Goal: Navigation & Orientation: Find specific page/section

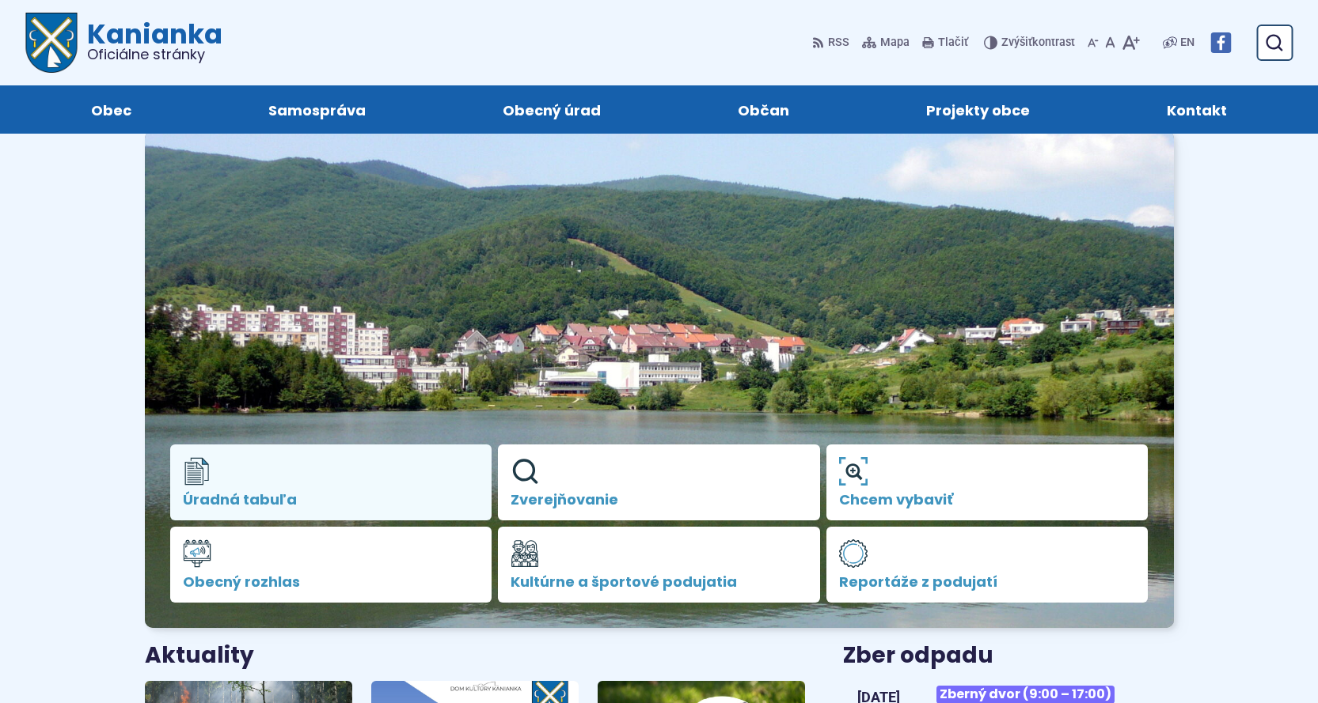
click at [278, 495] on span "Úradná tabuľa" at bounding box center [331, 500] width 297 height 16
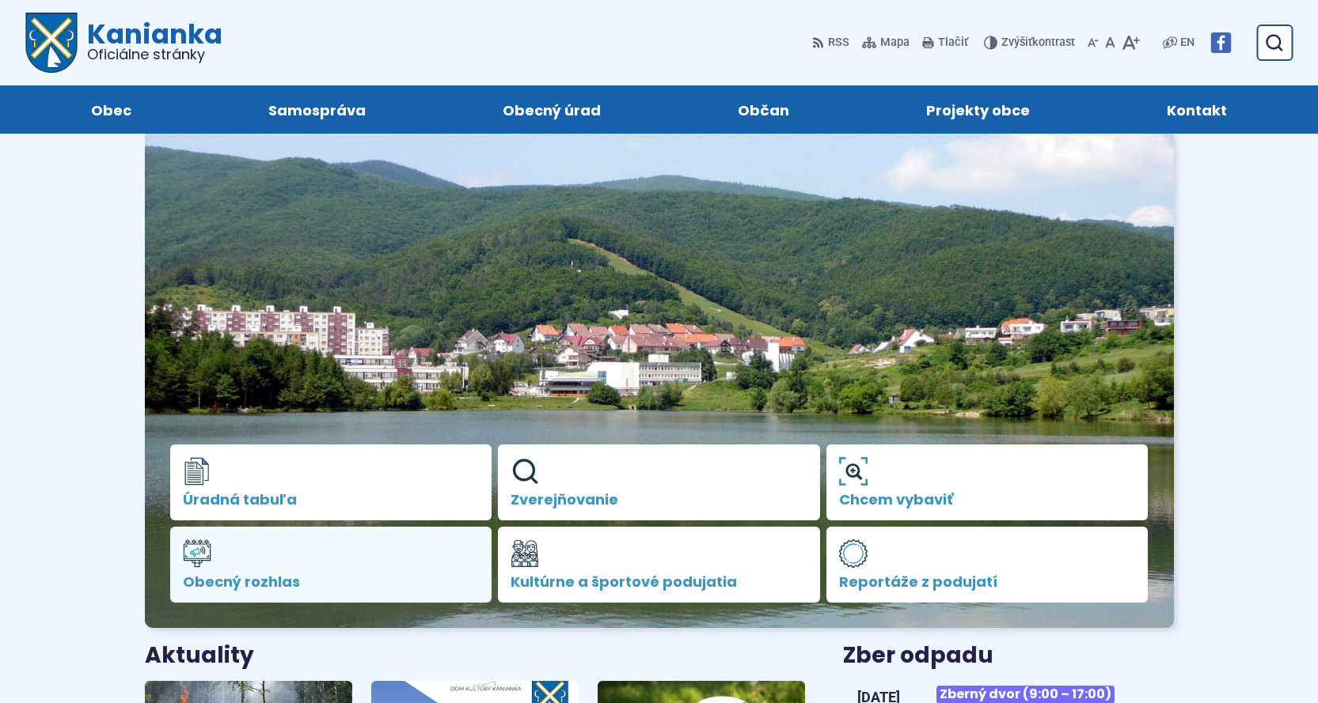
click at [235, 563] on link "Obecný rozhlas" at bounding box center [331, 565] width 322 height 76
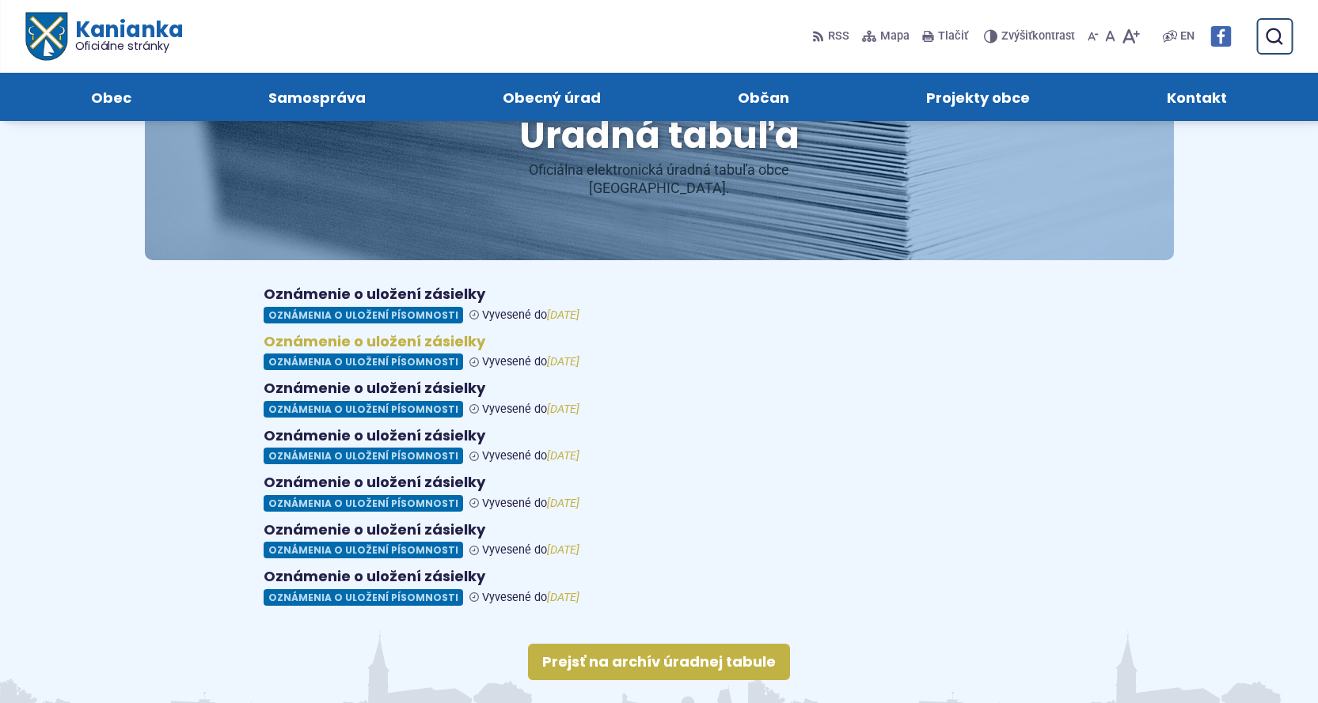
scroll to position [105, 0]
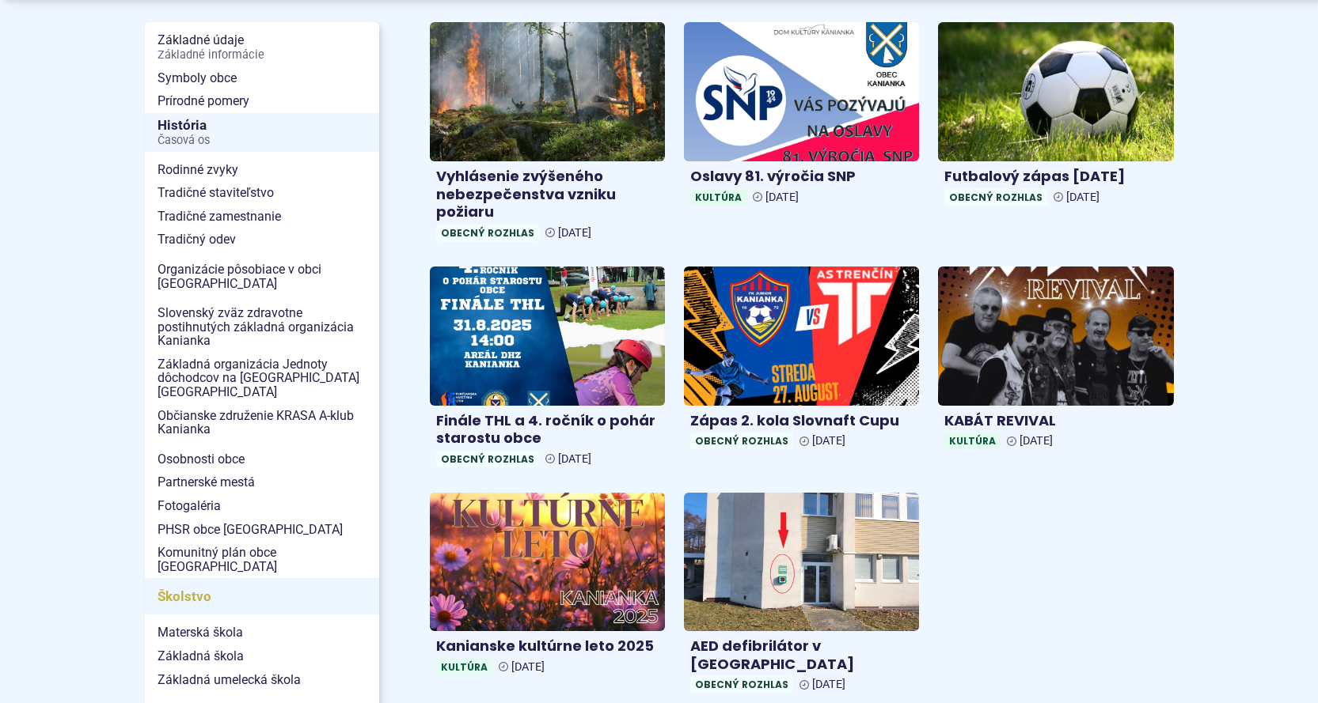
scroll to position [370, 0]
